Goal: Task Accomplishment & Management: Manage account settings

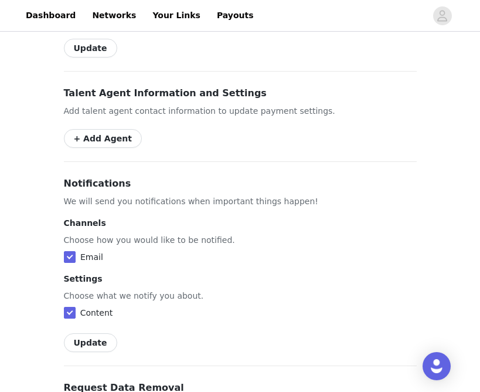
scroll to position [657, 0]
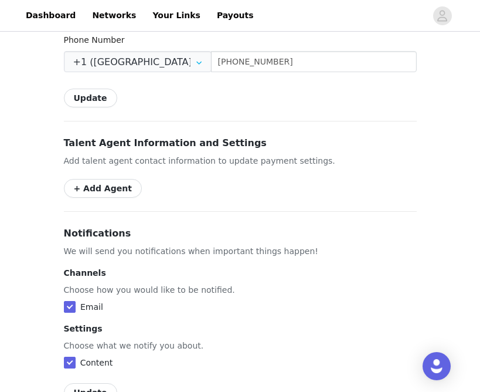
click at [205, 144] on div "Talent Agent Information and Settings Add talent agent contact information to u…" at bounding box center [240, 167] width 353 height 62
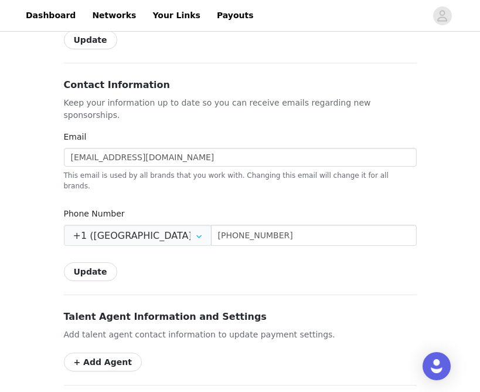
scroll to position [482, 0]
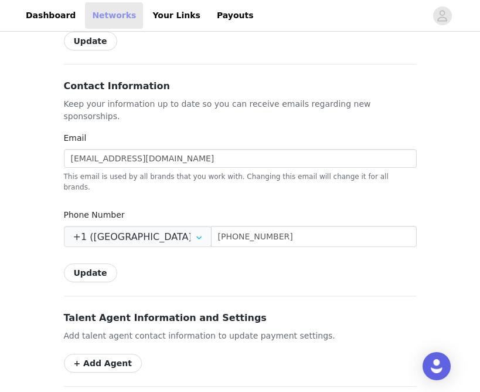
click at [110, 12] on link "Networks" at bounding box center [114, 15] width 58 height 26
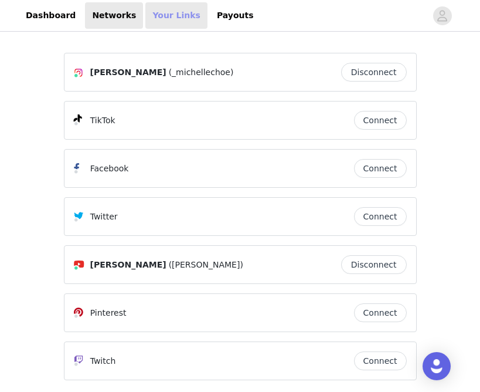
click at [171, 16] on link "Your Links" at bounding box center [176, 15] width 62 height 26
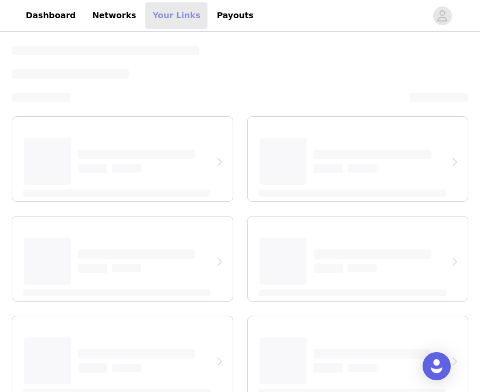
select select "12"
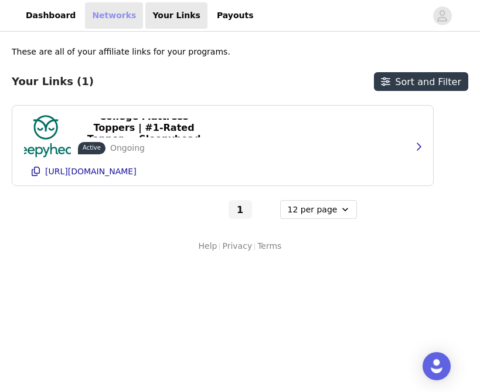
click at [100, 16] on link "Networks" at bounding box center [114, 15] width 58 height 26
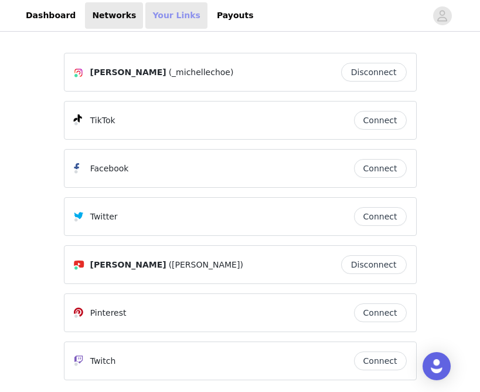
click at [149, 18] on link "Your Links" at bounding box center [176, 15] width 62 height 26
select select "12"
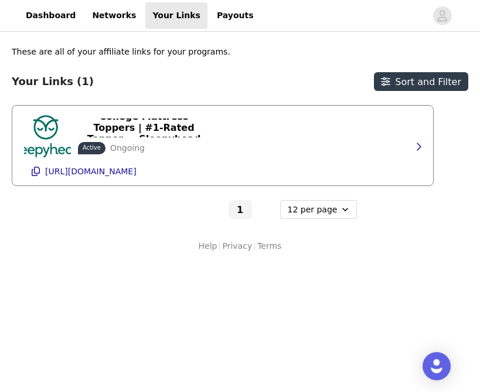
click at [264, 147] on div "College Mattress Toppers | #1-Rated Topper — Sleepyhead Active Ongoing [URL][DO…" at bounding box center [222, 146] width 397 height 80
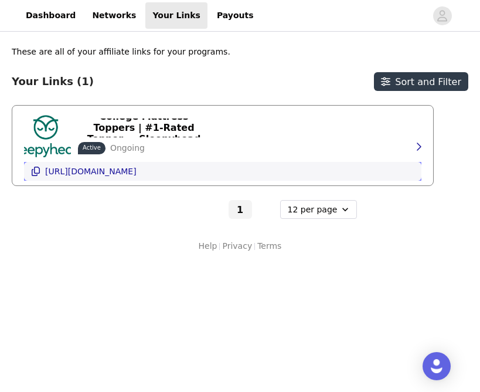
click at [137, 168] on p "[URL][DOMAIN_NAME]" at bounding box center [90, 170] width 91 height 9
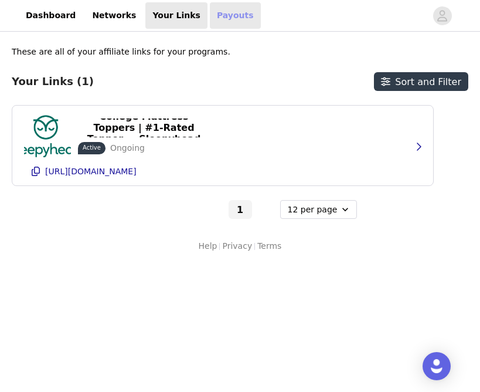
click at [210, 16] on link "Payouts" at bounding box center [235, 15] width 51 height 26
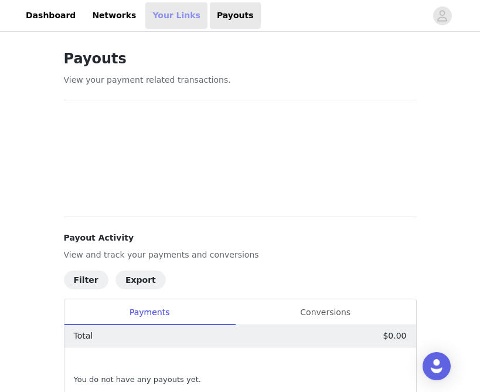
click at [160, 11] on link "Your Links" at bounding box center [176, 15] width 62 height 26
select select "12"
